Goal: Information Seeking & Learning: Learn about a topic

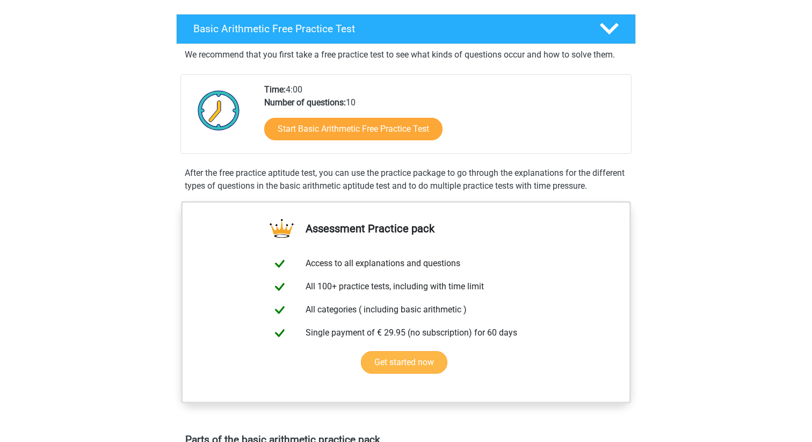
scroll to position [165, 0]
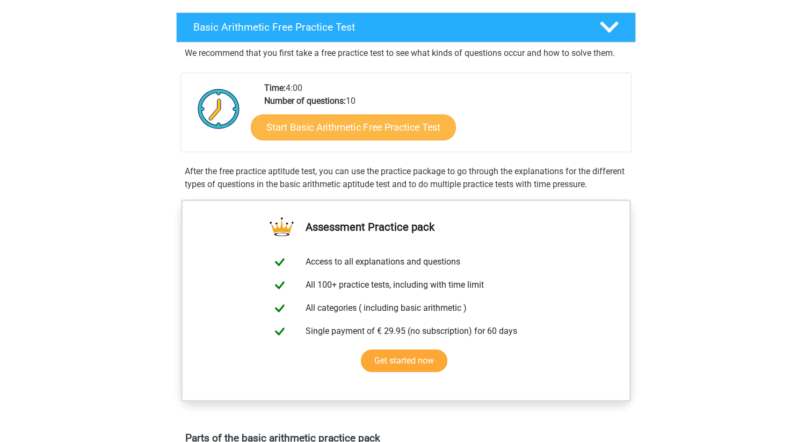
click at [306, 121] on link "Start Basic Arithmetic Free Practice Test" at bounding box center [353, 127] width 205 height 26
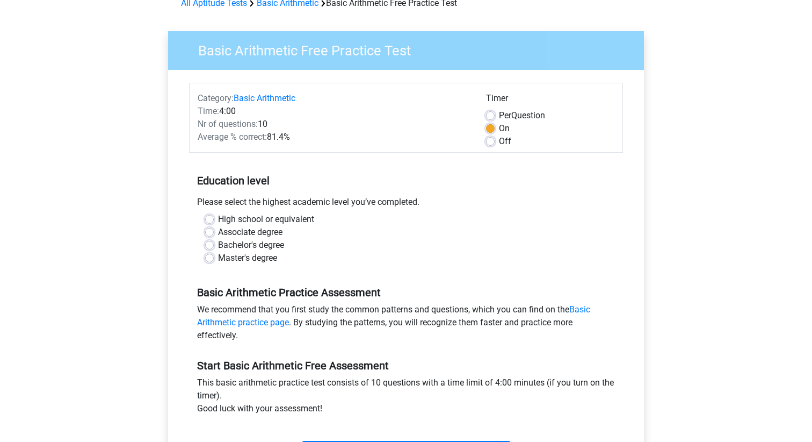
scroll to position [62, 0]
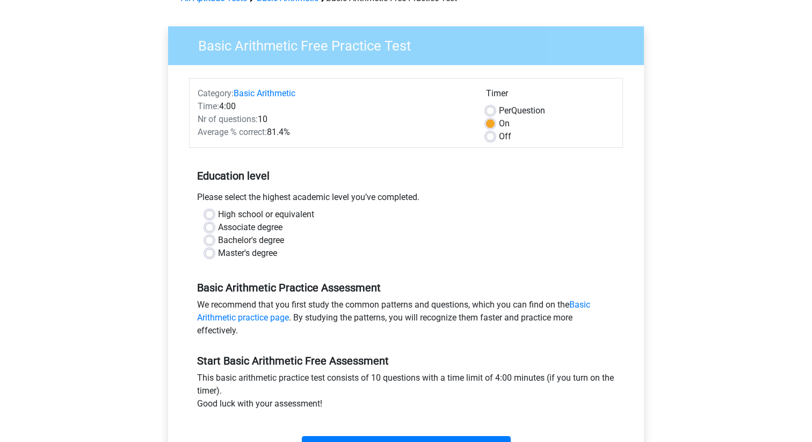
click at [282, 220] on label "High school or equivalent" at bounding box center [266, 214] width 96 height 13
click at [214, 219] on input "High school or equivalent" at bounding box center [209, 213] width 9 height 11
radio input "true"
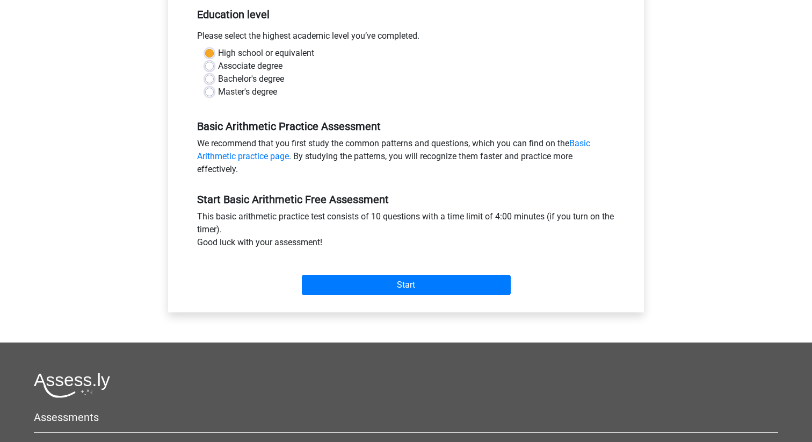
scroll to position [223, 0]
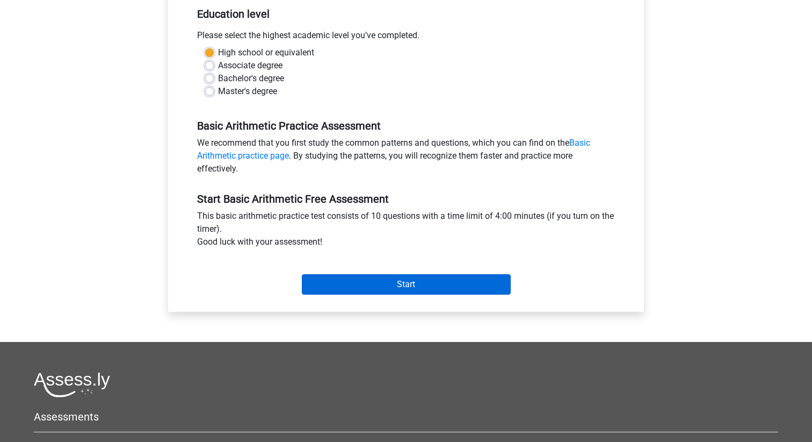
click at [355, 286] on input "Start" at bounding box center [406, 284] width 209 height 20
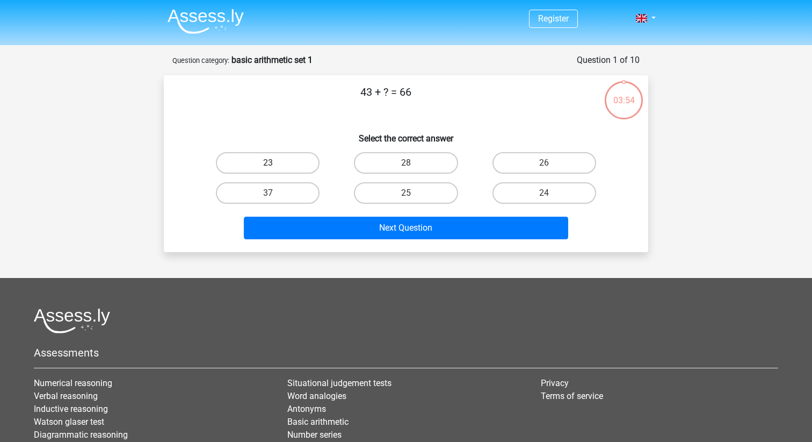
click at [288, 154] on label "23" at bounding box center [268, 162] width 104 height 21
click at [275, 163] on input "23" at bounding box center [271, 166] width 7 height 7
radio input "true"
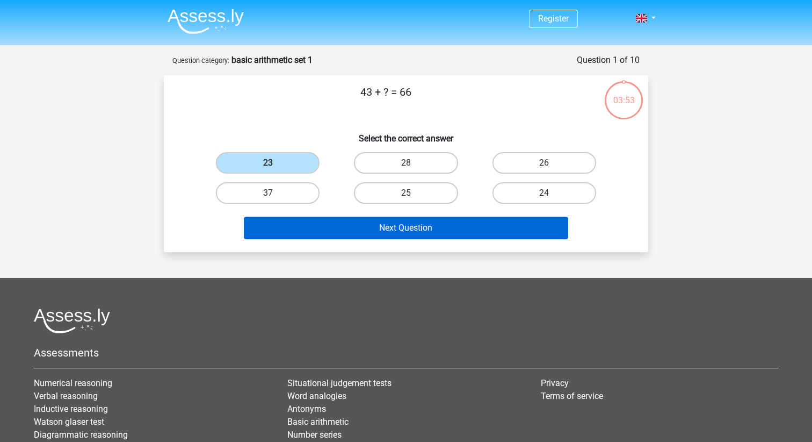
click at [348, 225] on button "Next Question" at bounding box center [406, 228] width 325 height 23
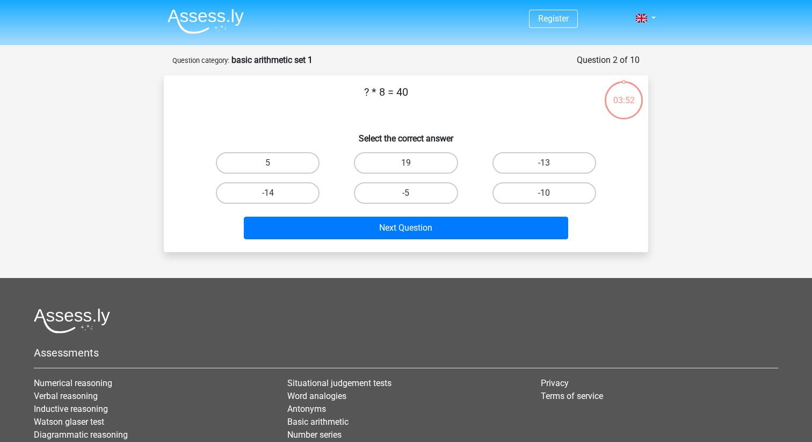
scroll to position [54, 0]
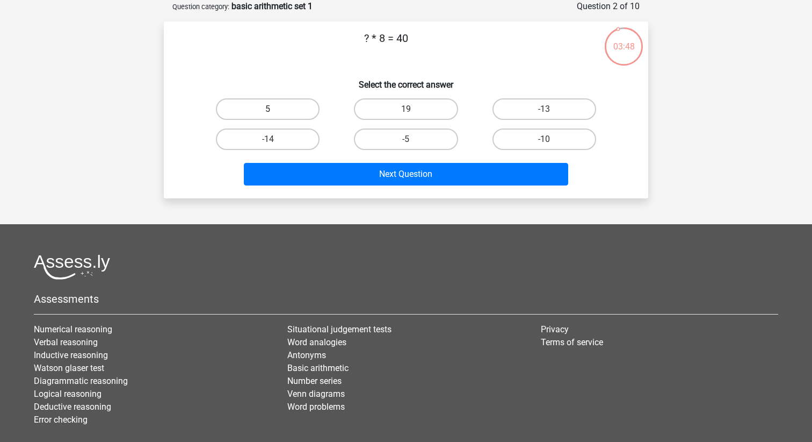
click at [298, 110] on label "5" at bounding box center [268, 108] width 104 height 21
click at [275, 110] on input "5" at bounding box center [271, 112] width 7 height 7
radio input "true"
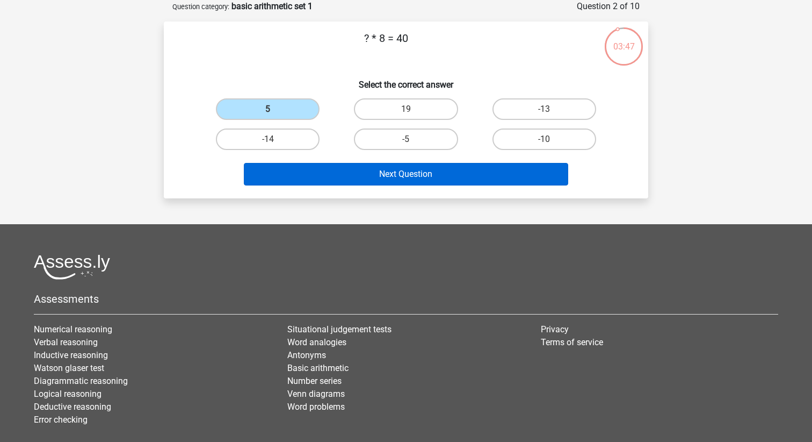
click at [333, 168] on button "Next Question" at bounding box center [406, 174] width 325 height 23
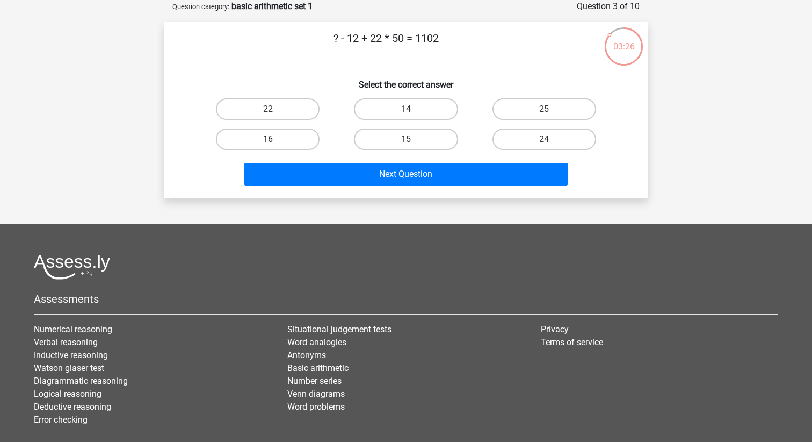
click at [267, 135] on label "16" at bounding box center [268, 138] width 104 height 21
click at [268, 139] on input "16" at bounding box center [271, 142] width 7 height 7
radio input "true"
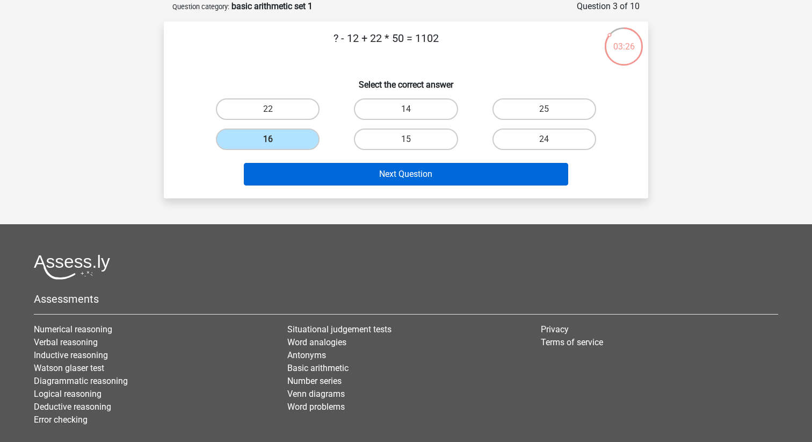
click at [299, 171] on button "Next Question" at bounding box center [406, 174] width 325 height 23
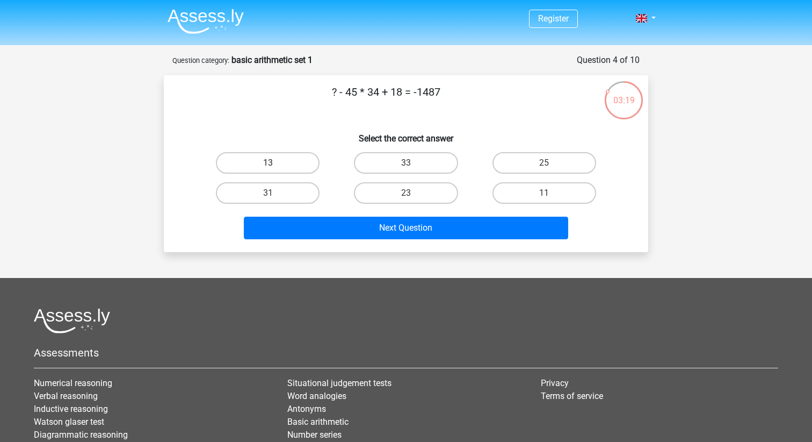
scroll to position [0, 0]
click at [299, 171] on label "13" at bounding box center [268, 162] width 104 height 21
click at [275, 170] on input "13" at bounding box center [271, 166] width 7 height 7
radio input "true"
click at [356, 259] on div "Register Nederlands English" at bounding box center [406, 280] width 812 height 561
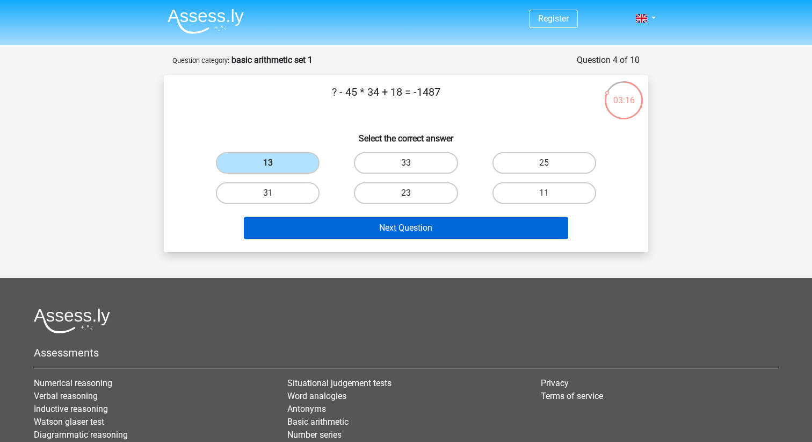
click at [355, 237] on button "Next Question" at bounding box center [406, 228] width 325 height 23
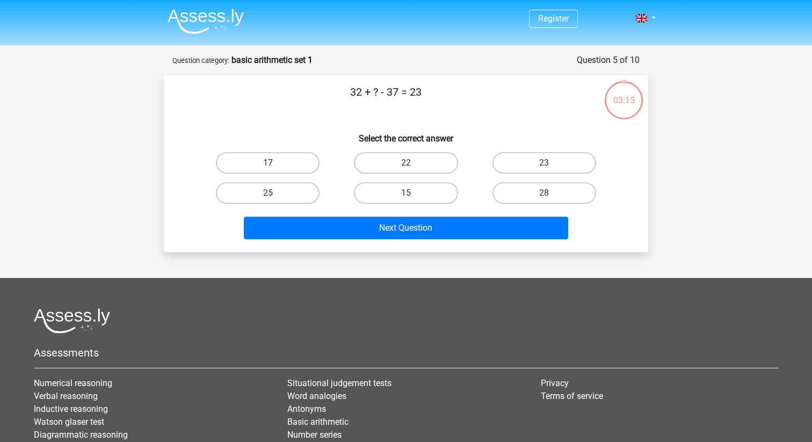
scroll to position [54, 0]
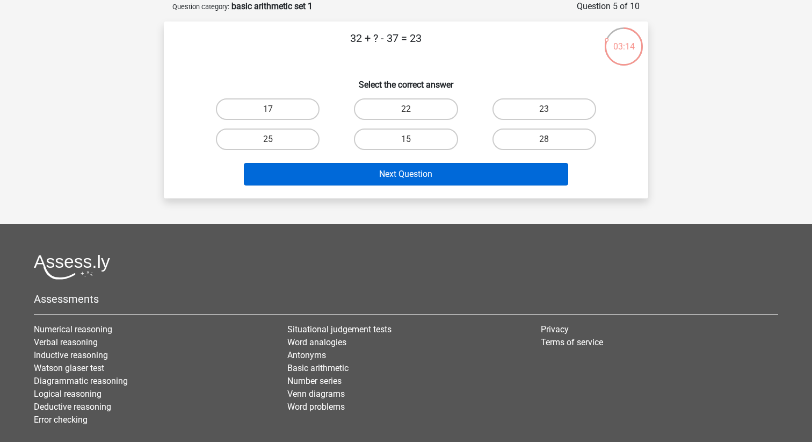
click at [350, 171] on button "Next Question" at bounding box center [406, 174] width 325 height 23
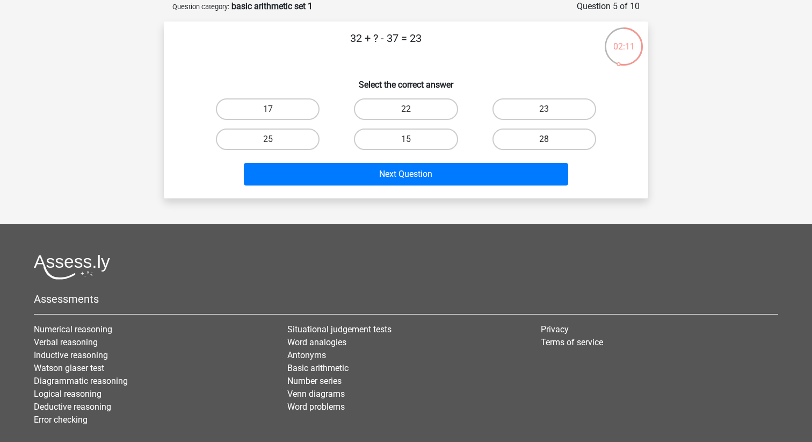
click at [508, 132] on label "28" at bounding box center [545, 138] width 104 height 21
click at [544, 139] on input "28" at bounding box center [547, 142] width 7 height 7
radio input "true"
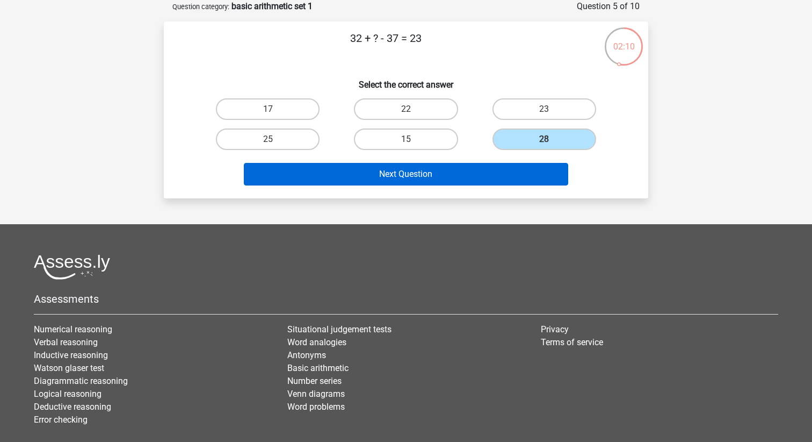
click at [457, 174] on button "Next Question" at bounding box center [406, 174] width 325 height 23
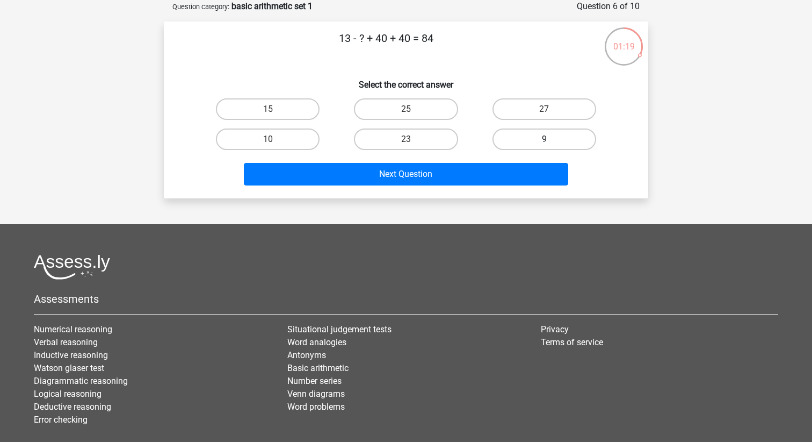
click at [523, 140] on label "9" at bounding box center [545, 138] width 104 height 21
click at [544, 140] on input "9" at bounding box center [547, 142] width 7 height 7
radio input "true"
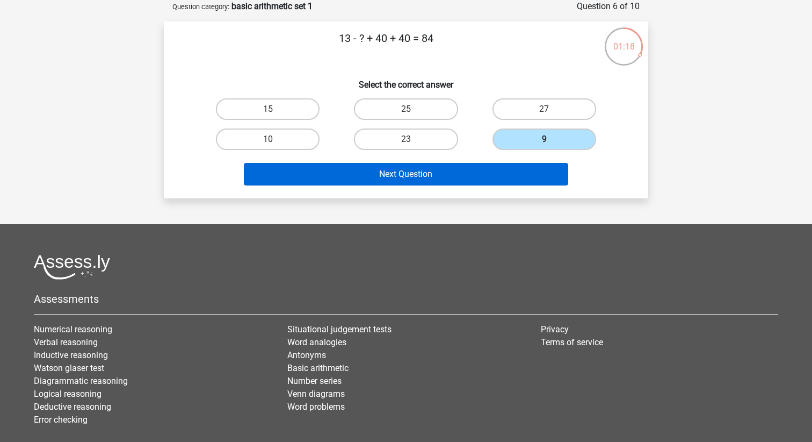
click at [490, 167] on button "Next Question" at bounding box center [406, 174] width 325 height 23
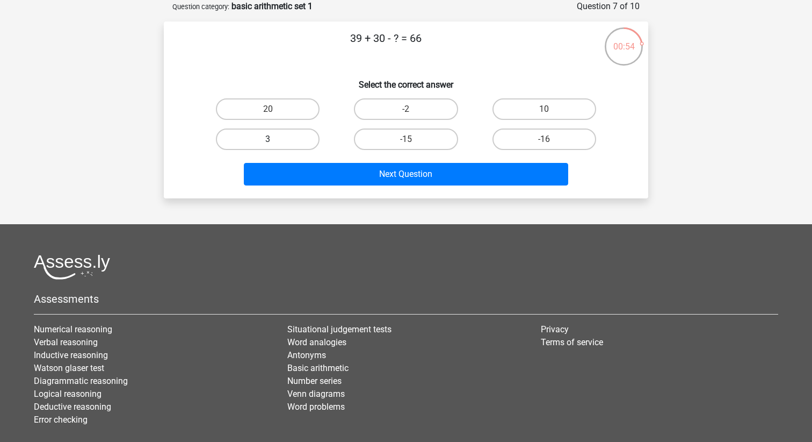
click at [299, 134] on label "3" at bounding box center [268, 138] width 104 height 21
click at [275, 139] on input "3" at bounding box center [271, 142] width 7 height 7
radio input "true"
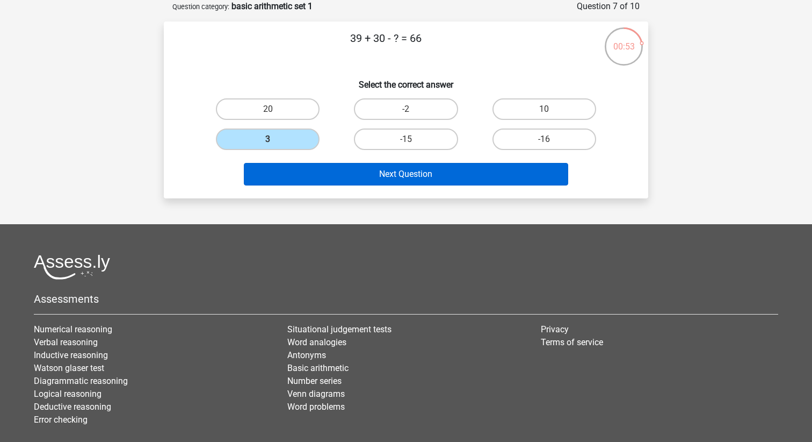
click at [348, 172] on button "Next Question" at bounding box center [406, 174] width 325 height 23
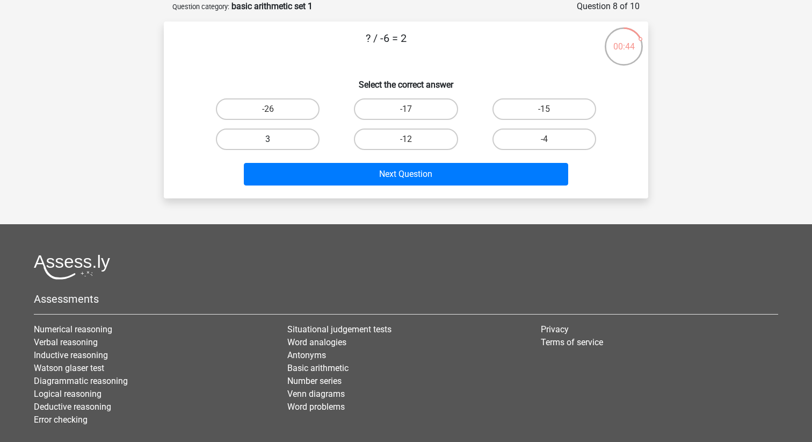
click at [265, 142] on label "3" at bounding box center [268, 138] width 104 height 21
click at [268, 142] on input "3" at bounding box center [271, 142] width 7 height 7
radio input "true"
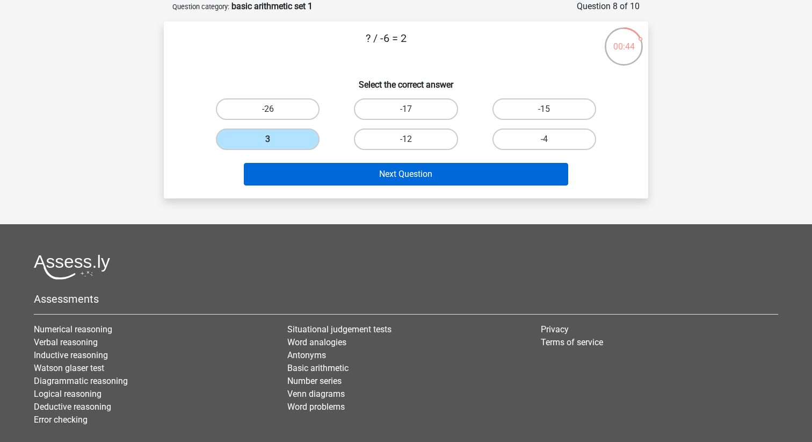
click at [300, 169] on button "Next Question" at bounding box center [406, 174] width 325 height 23
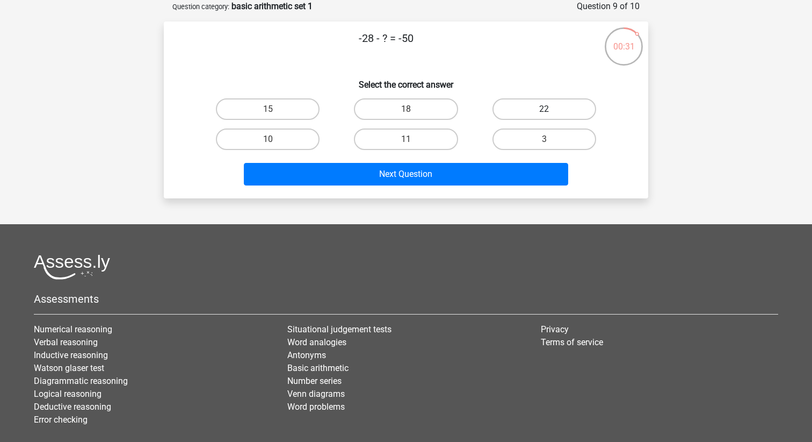
click at [526, 116] on label "22" at bounding box center [545, 108] width 104 height 21
click at [544, 116] on input "22" at bounding box center [547, 112] width 7 height 7
radio input "true"
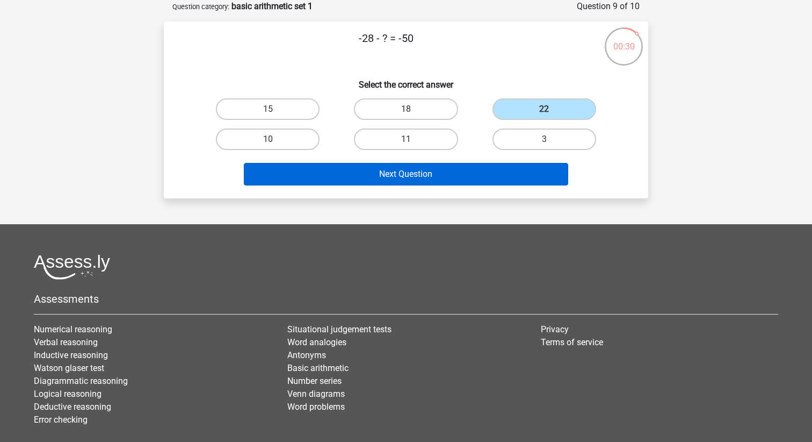
click at [474, 168] on button "Next Question" at bounding box center [406, 174] width 325 height 23
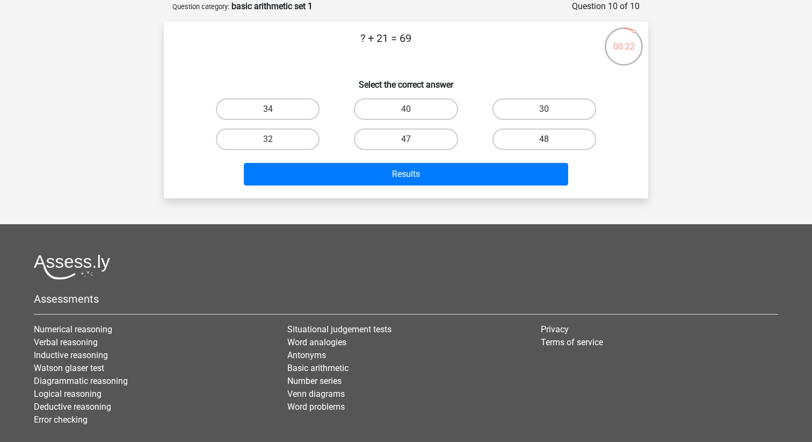
click at [545, 139] on label "48" at bounding box center [545, 138] width 104 height 21
click at [545, 139] on input "48" at bounding box center [547, 142] width 7 height 7
radio input "true"
click at [524, 162] on div "Results" at bounding box center [406, 171] width 450 height 35
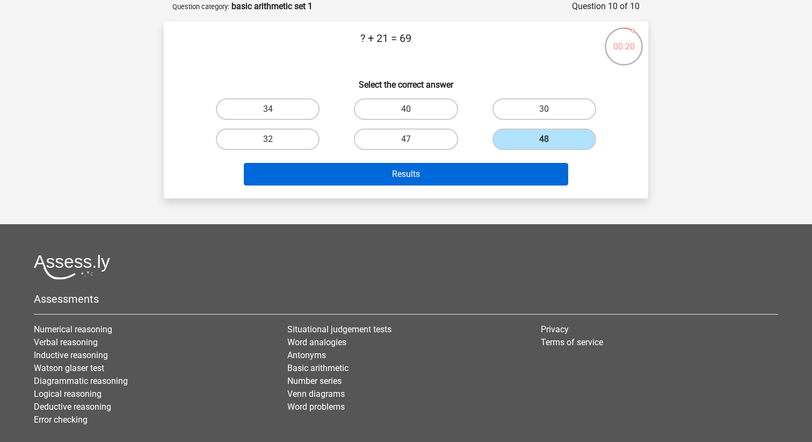
click at [517, 169] on button "Results" at bounding box center [406, 174] width 325 height 23
